Goal: Navigation & Orientation: Find specific page/section

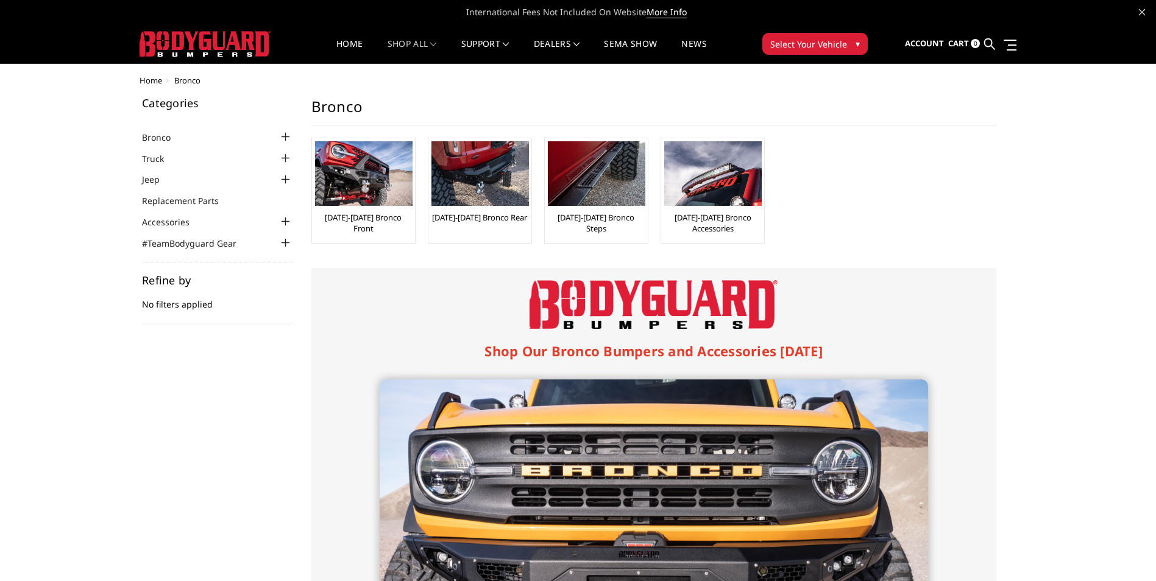
click at [353, 179] on img at bounding box center [363, 173] width 97 height 65
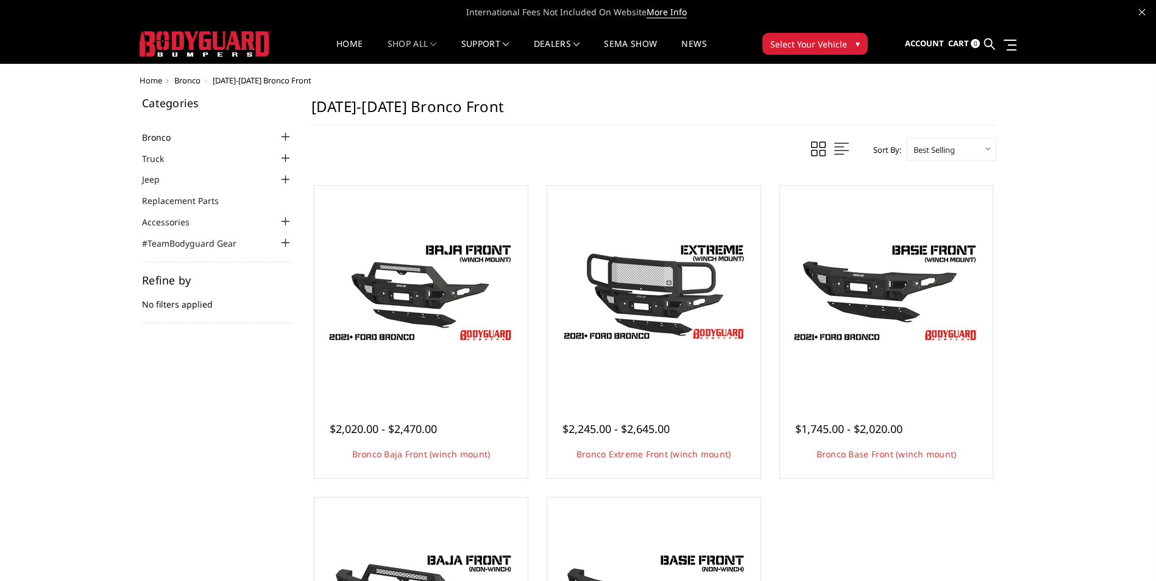
click at [180, 143] on link "Bronco" at bounding box center [164, 137] width 44 height 13
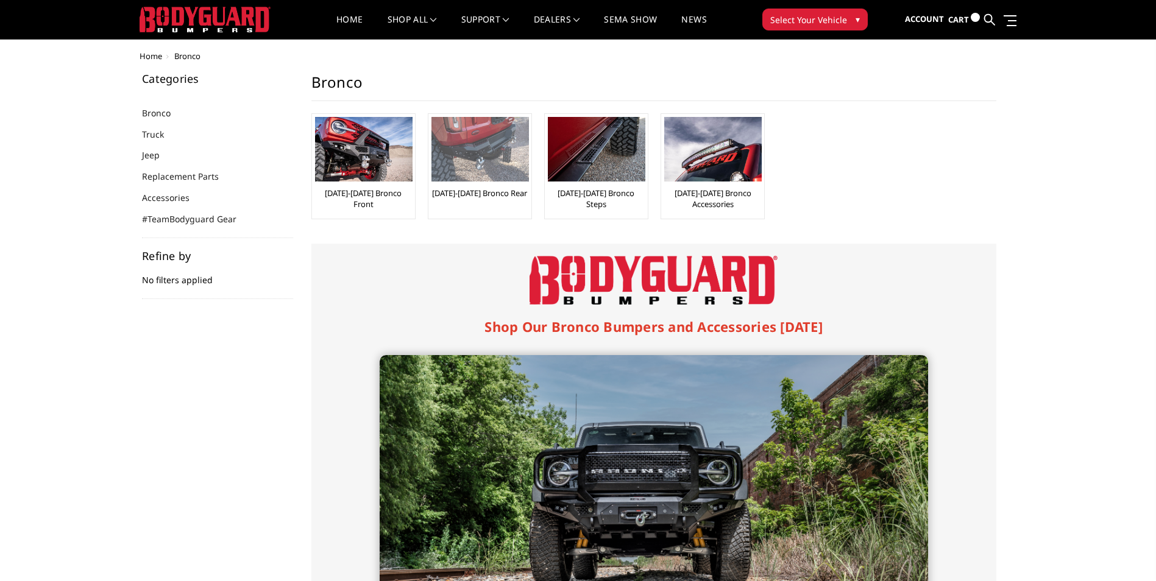
click at [480, 159] on img at bounding box center [479, 149] width 97 height 65
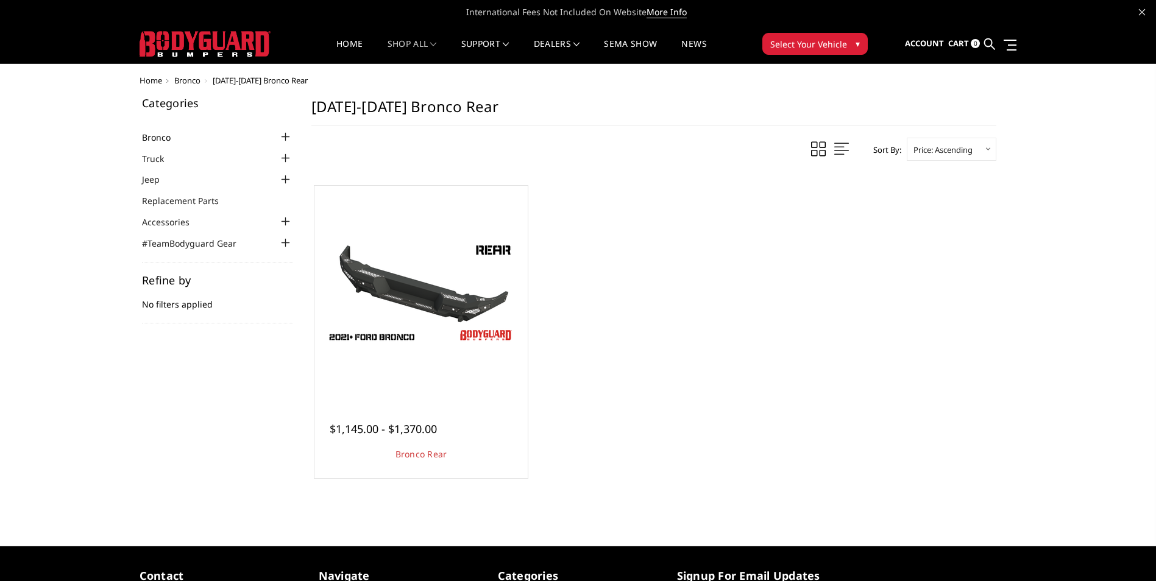
click at [180, 132] on link "Bronco" at bounding box center [164, 137] width 44 height 13
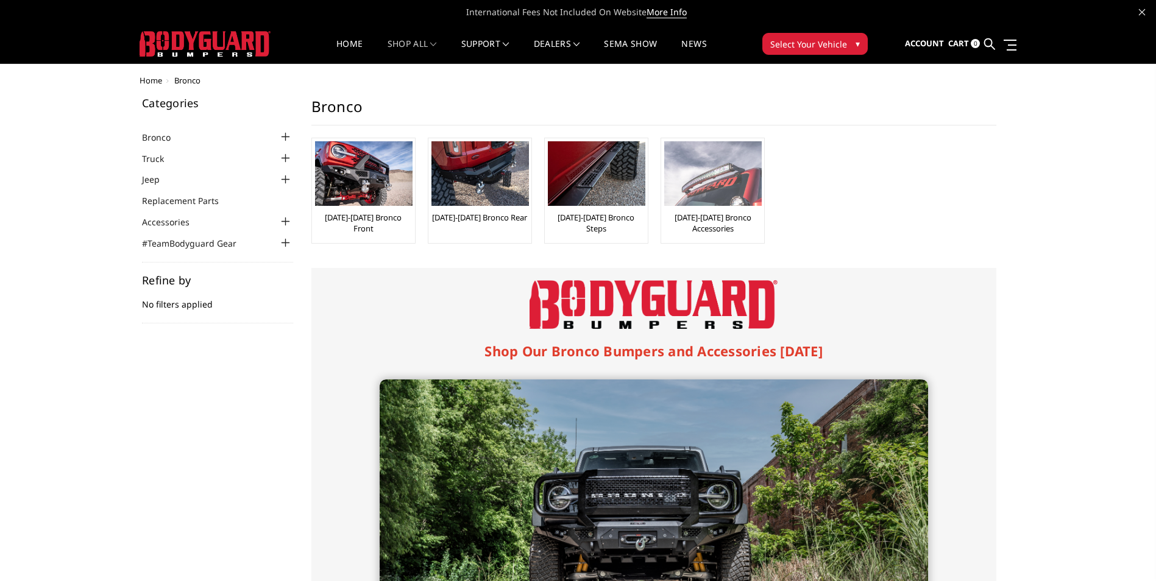
click at [721, 181] on img at bounding box center [712, 173] width 97 height 65
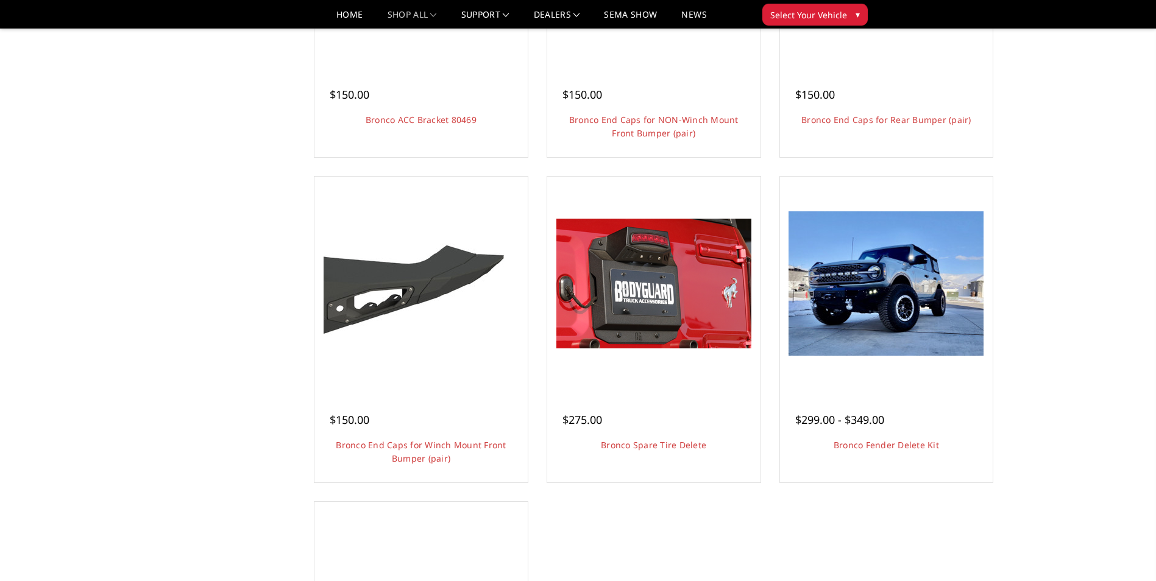
scroll to position [609, 0]
